Goal: Task Accomplishment & Management: Manage account settings

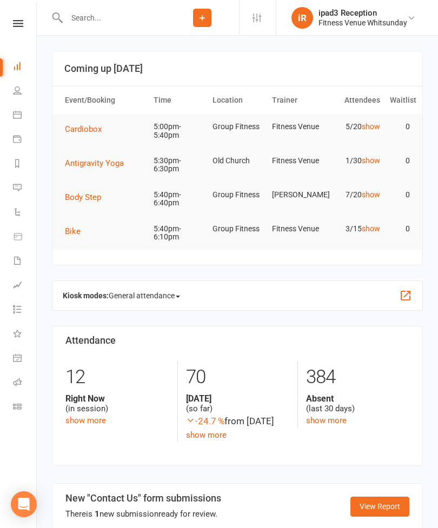
click at [76, 228] on span "Bike" at bounding box center [73, 231] width 16 height 10
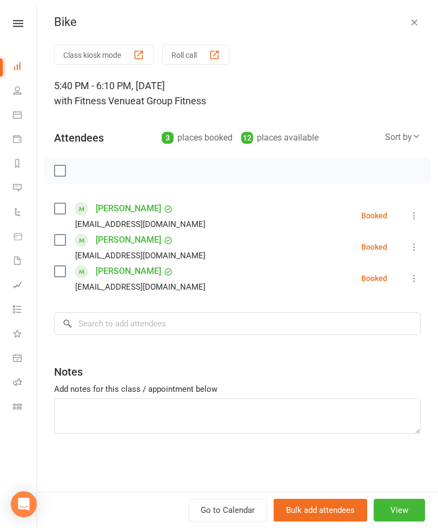
click at [50, 524] on div "Go to Calendar Bulk add attendees View" at bounding box center [237, 510] width 401 height 36
click at [41, 495] on div "Go to Calendar Bulk add attendees View" at bounding box center [237, 510] width 401 height 36
click at [118, 319] on input "search" at bounding box center [237, 323] width 366 height 23
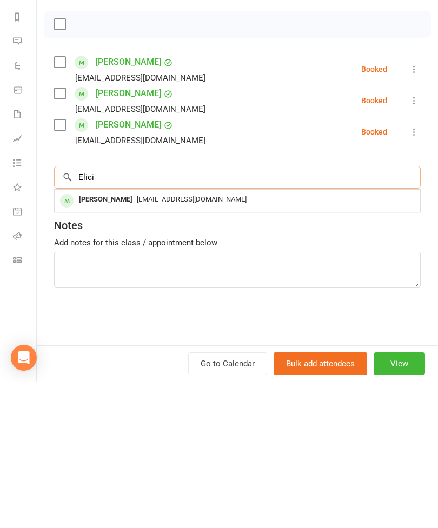
type input "Elici"
click at [137, 341] on span "[EMAIL_ADDRESS][DOMAIN_NAME]" at bounding box center [192, 345] width 110 height 8
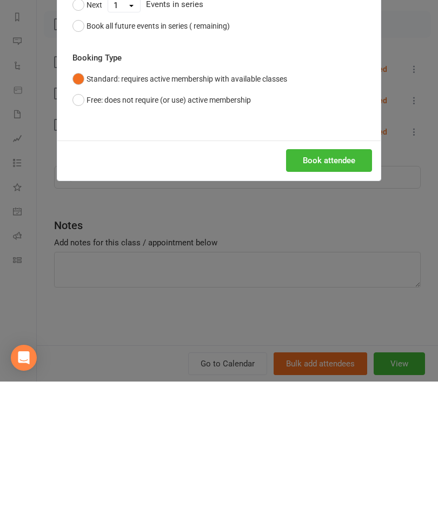
scroll to position [146, 0]
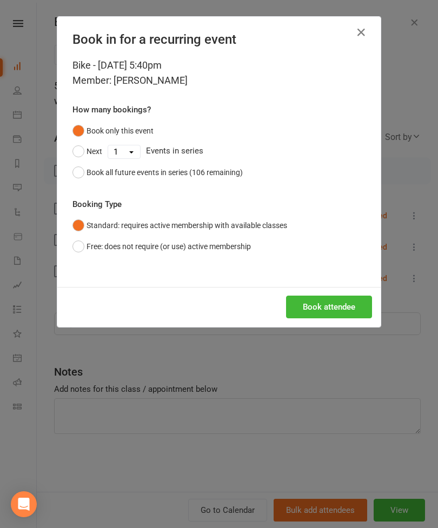
click at [335, 305] on button "Book attendee" at bounding box center [329, 306] width 86 height 23
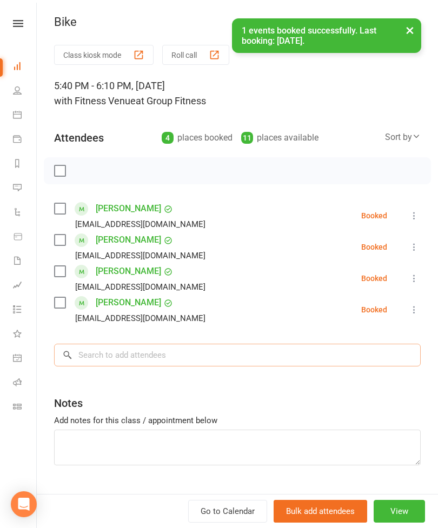
click at [122, 354] on input "search" at bounding box center [237, 355] width 366 height 23
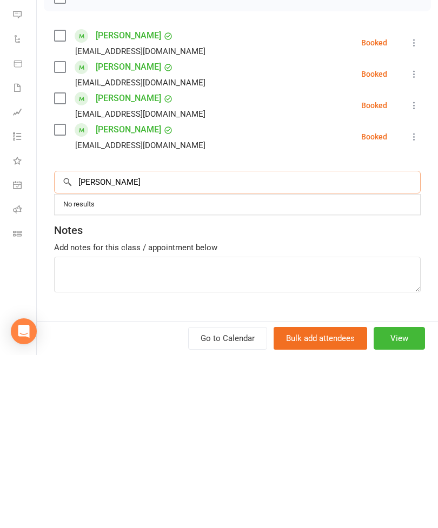
scroll to position [151, 0]
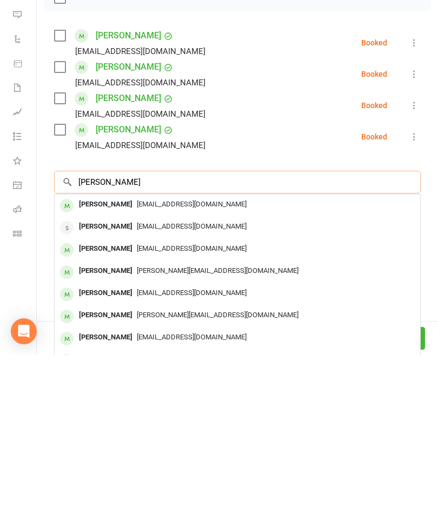
type input "[PERSON_NAME]"
click at [138, 439] on span "[PERSON_NAME][EMAIL_ADDRESS][DOMAIN_NAME]" at bounding box center [218, 443] width 162 height 8
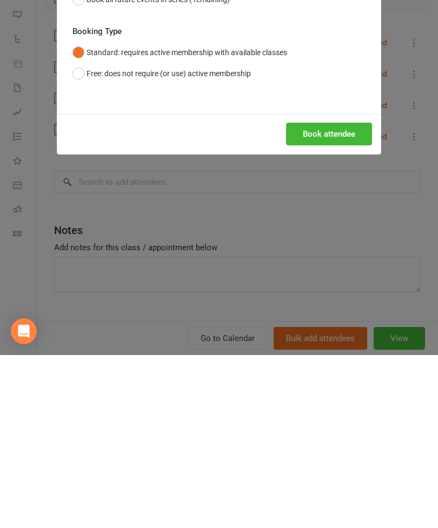
scroll to position [324, 0]
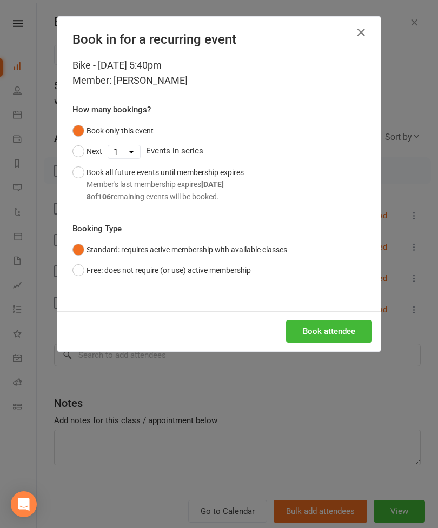
click at [333, 326] on button "Book attendee" at bounding box center [329, 331] width 86 height 23
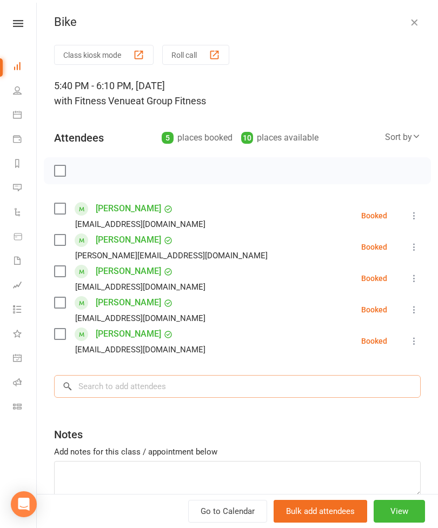
click at [119, 387] on input "search" at bounding box center [237, 386] width 366 height 23
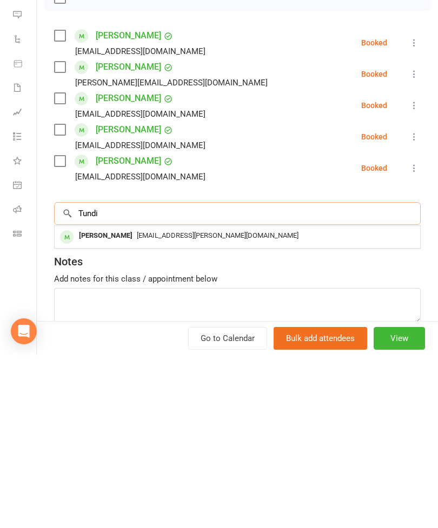
type input "Tundi"
click at [129, 401] on div "[PERSON_NAME]" at bounding box center [106, 409] width 62 height 16
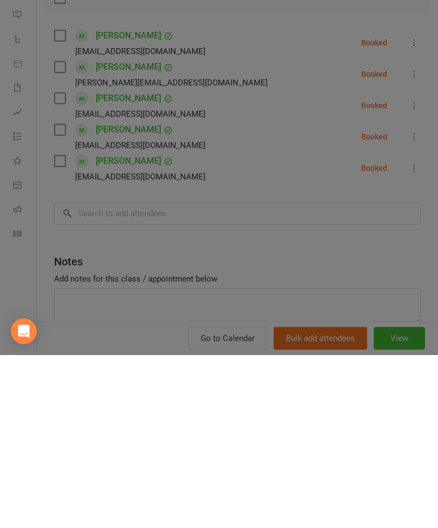
scroll to position [533, 0]
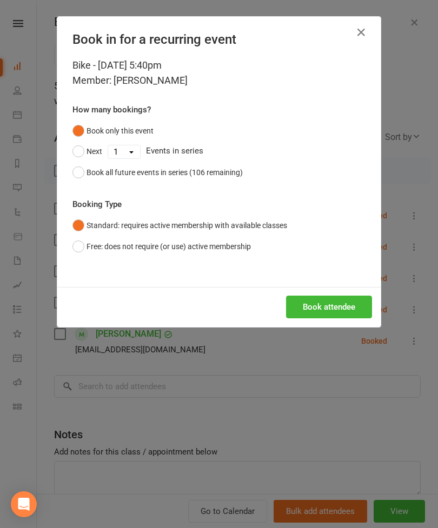
click at [333, 306] on button "Book attendee" at bounding box center [329, 306] width 86 height 23
